Goal: Task Accomplishment & Management: Use online tool/utility

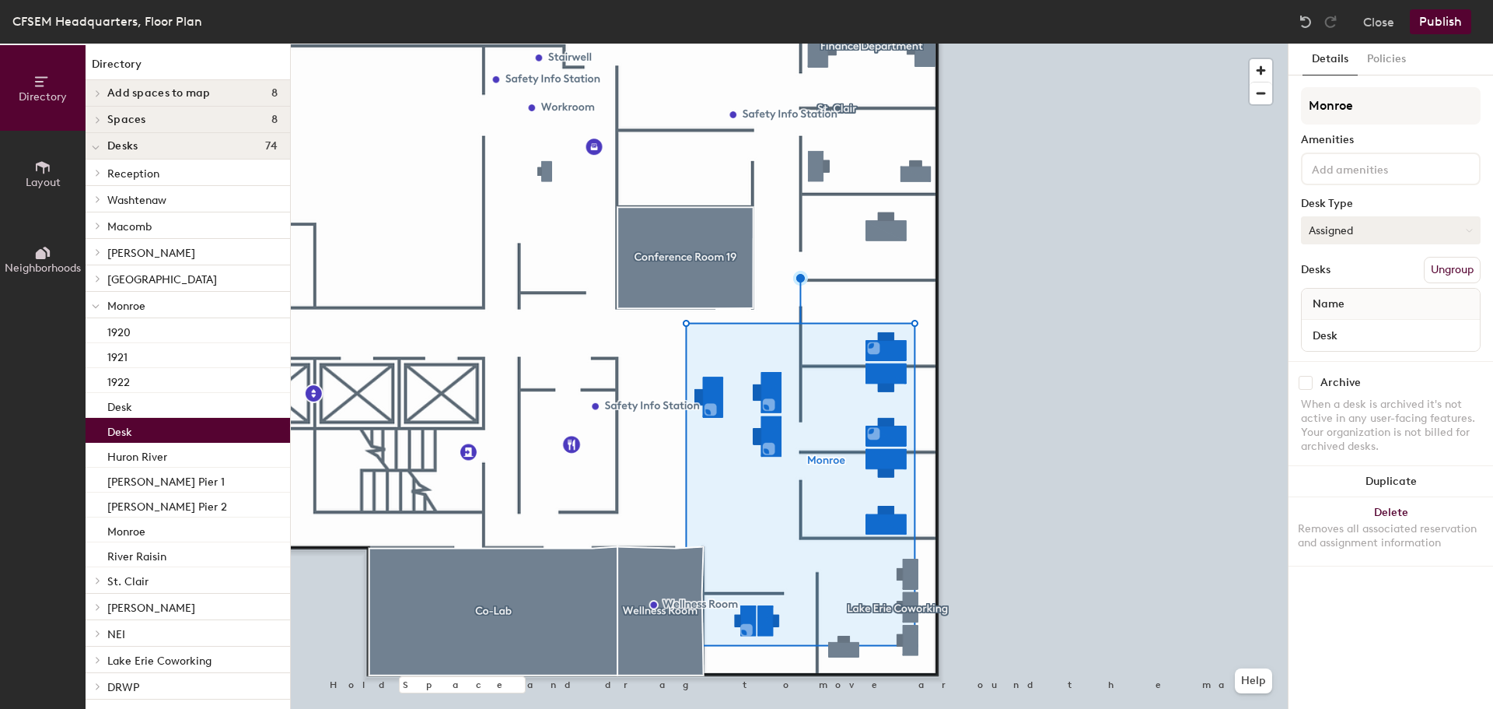
click at [1345, 219] on button "Assigned" at bounding box center [1391, 230] width 180 height 28
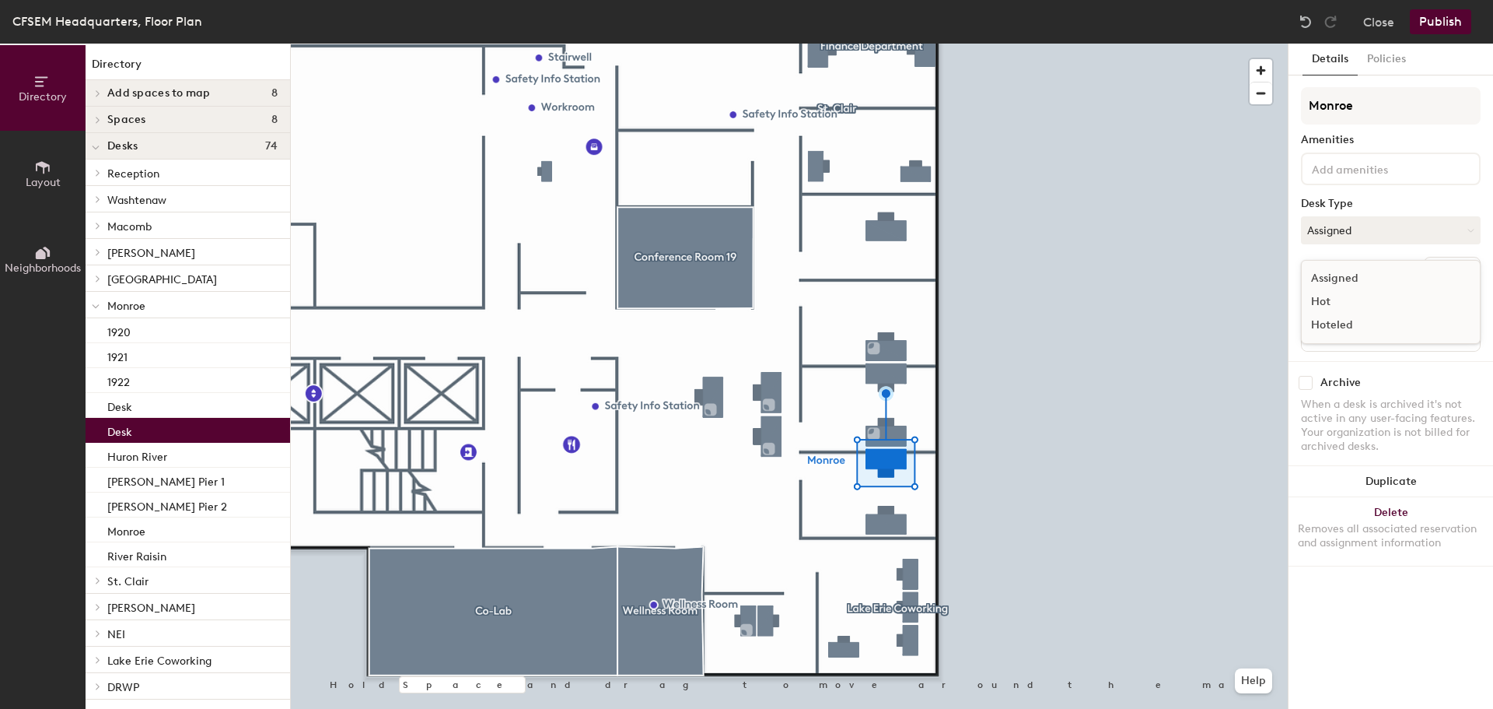
click at [1350, 324] on div "Hoteled" at bounding box center [1380, 324] width 156 height 23
click at [1340, 335] on input "Desk" at bounding box center [1391, 335] width 172 height 22
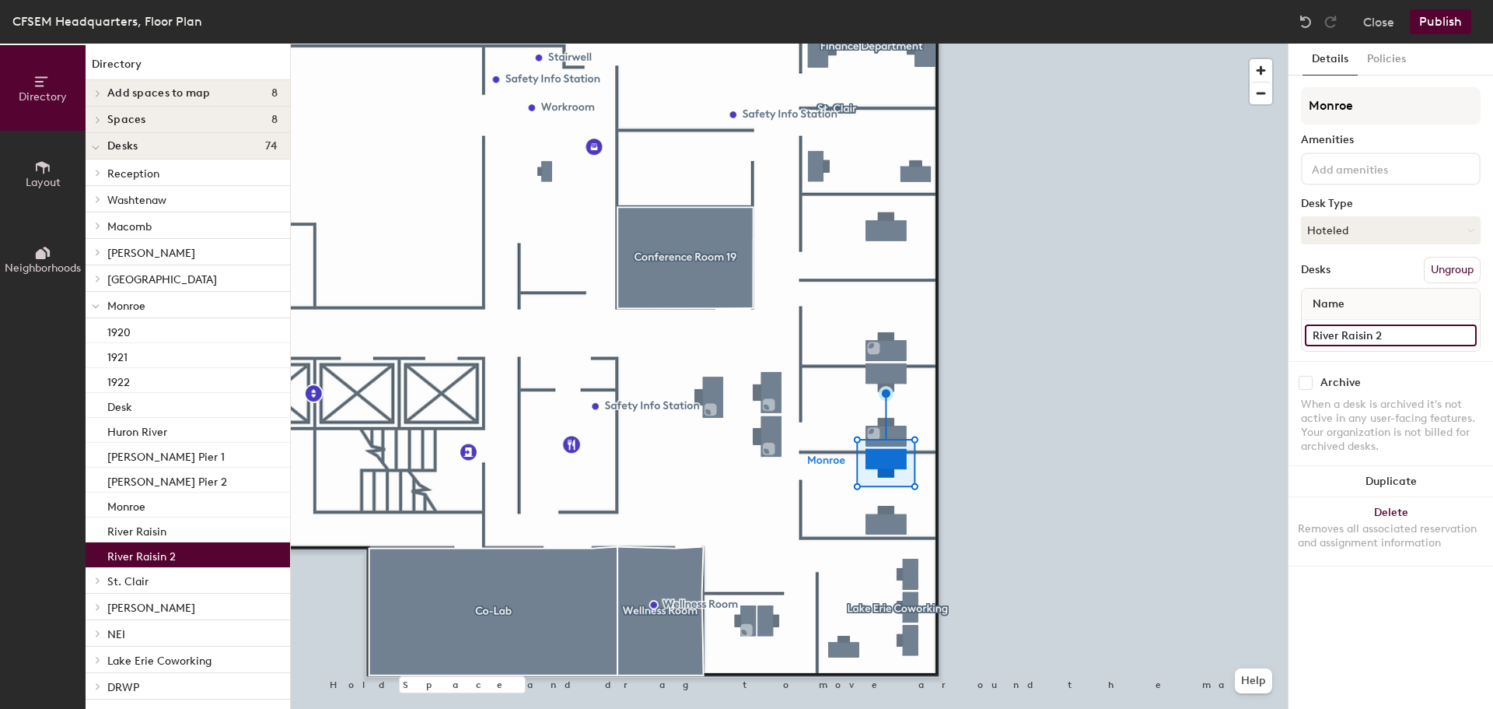
type input "River Raisin 2"
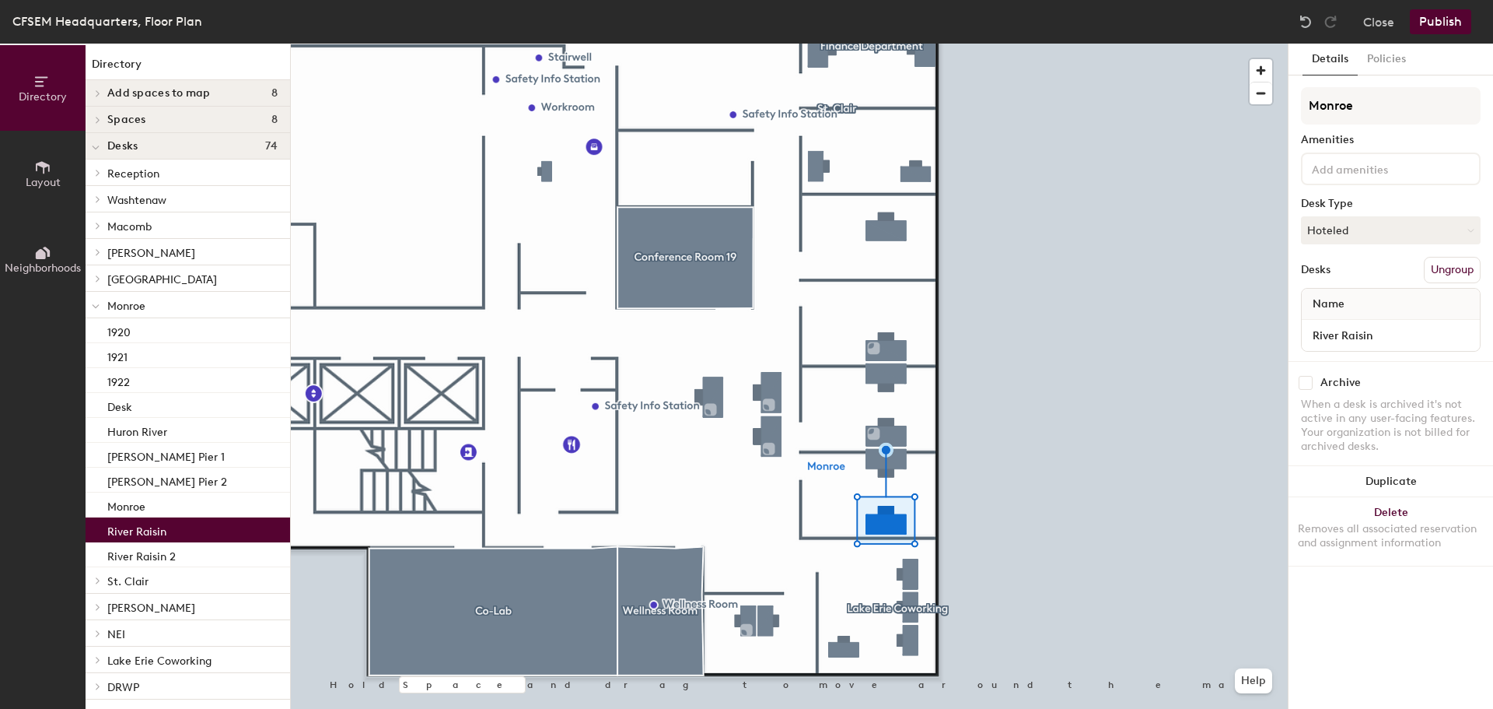
click at [1442, 24] on button "Publish" at bounding box center [1440, 21] width 61 height 25
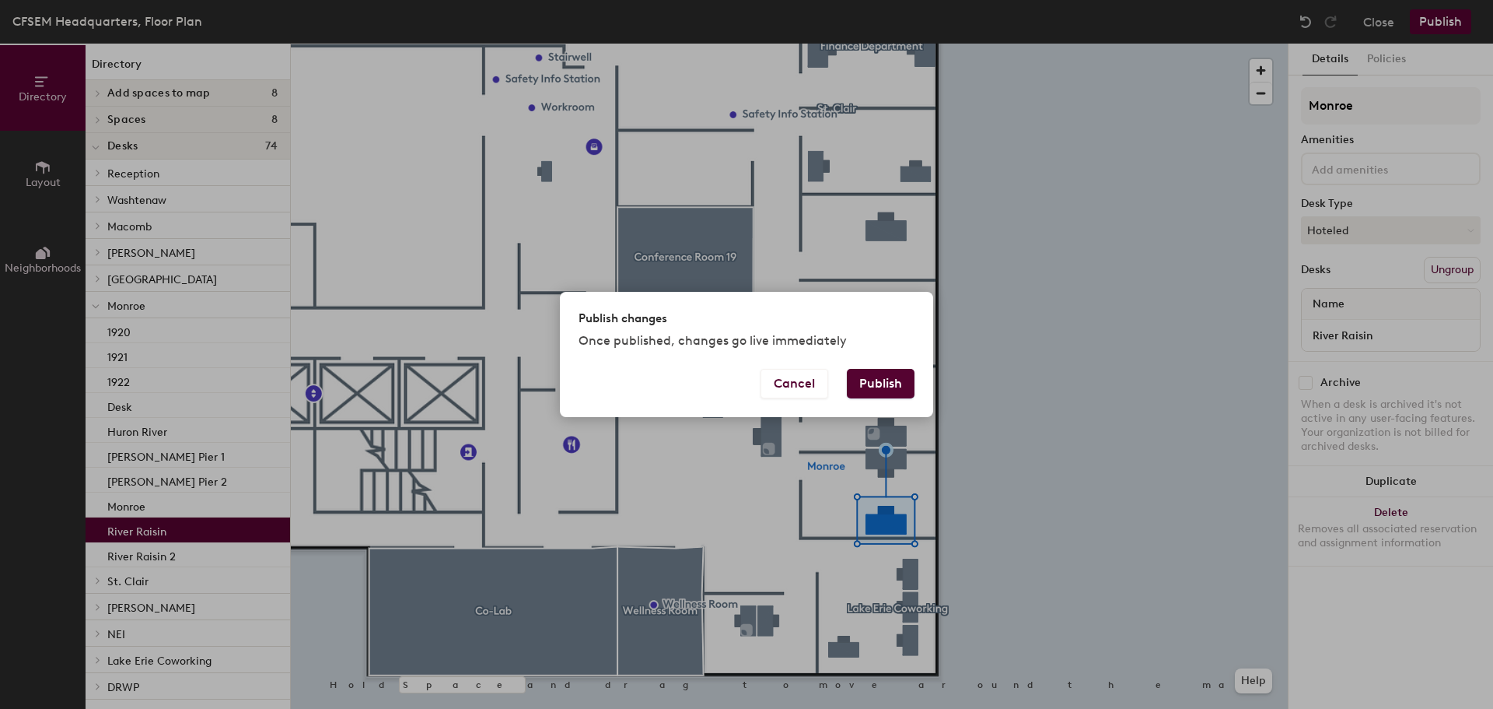
click at [863, 378] on button "Publish" at bounding box center [881, 384] width 68 height 30
